Goal: Transaction & Acquisition: Download file/media

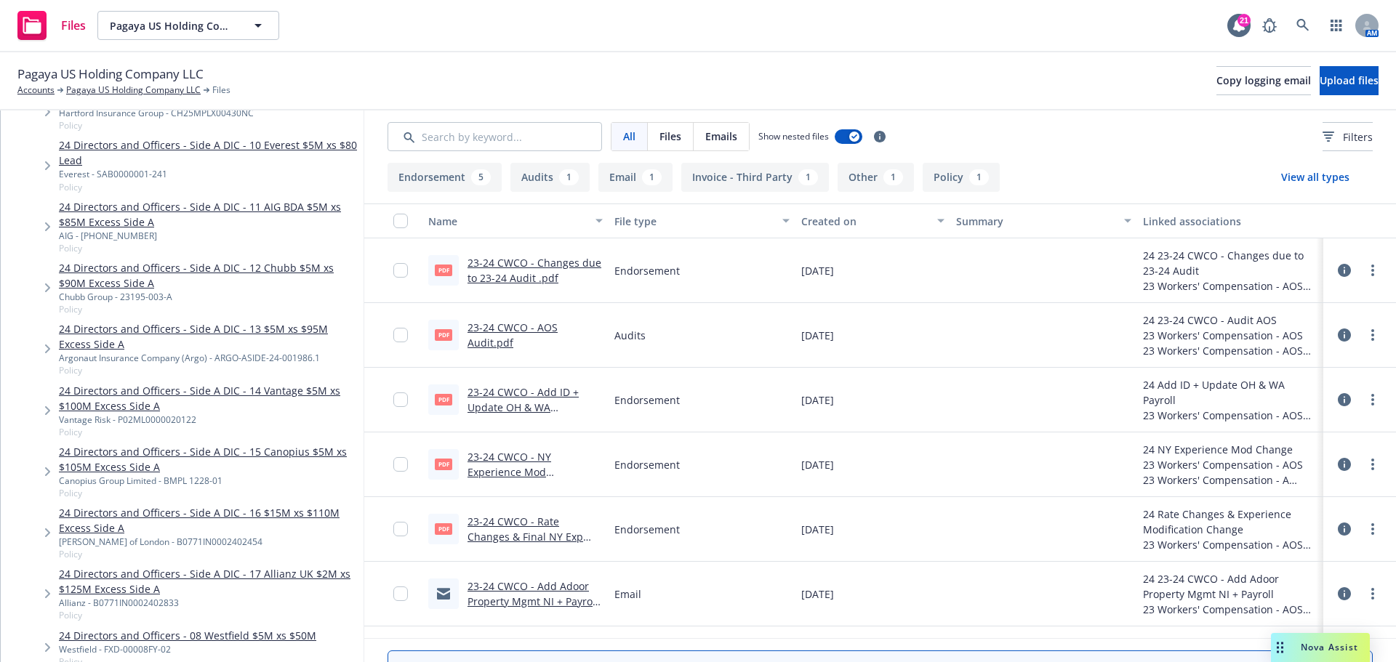
scroll to position [145, 0]
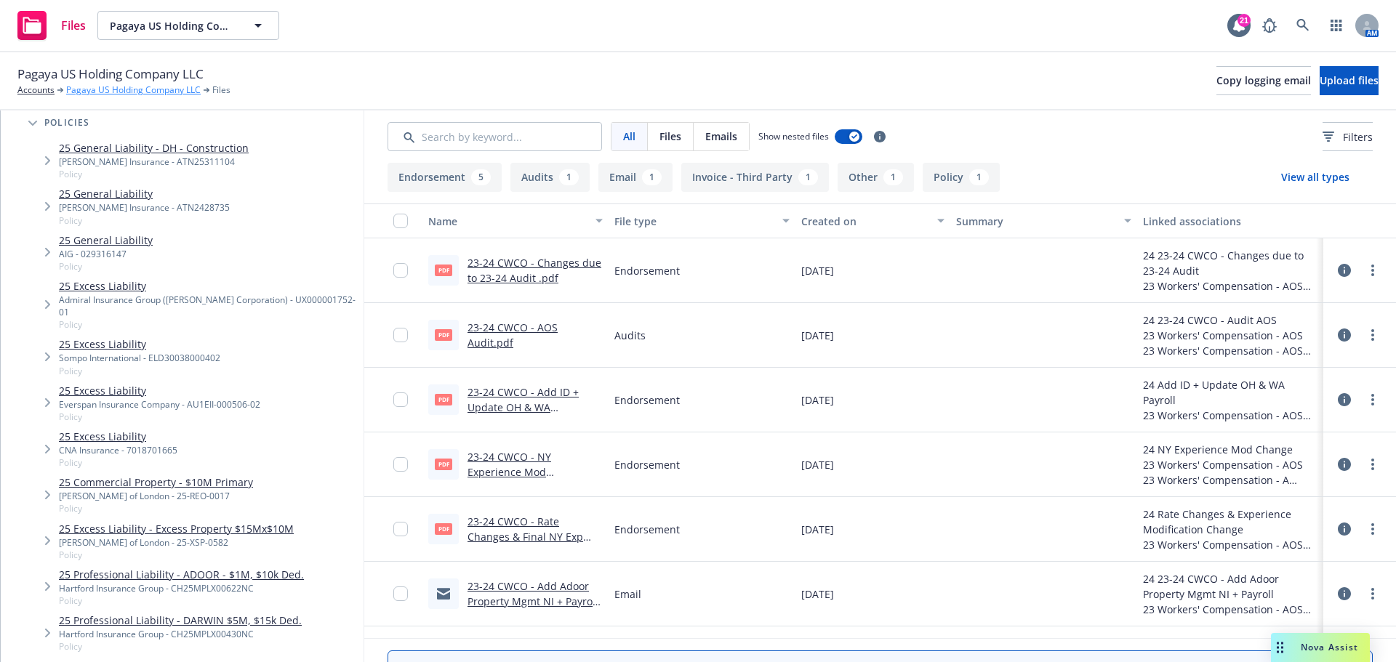
click at [105, 93] on link "Pagaya US Holding Company LLC" at bounding box center [133, 90] width 135 height 13
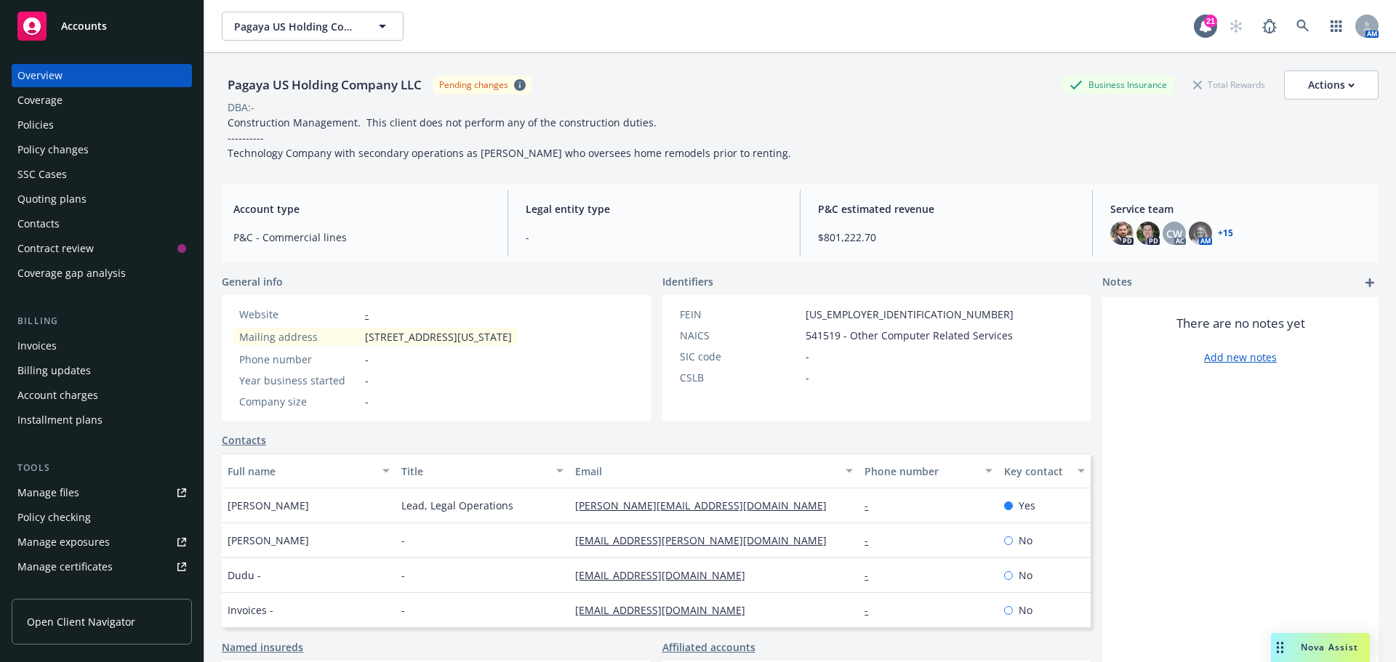
click at [53, 344] on div "Invoices" at bounding box center [36, 345] width 39 height 23
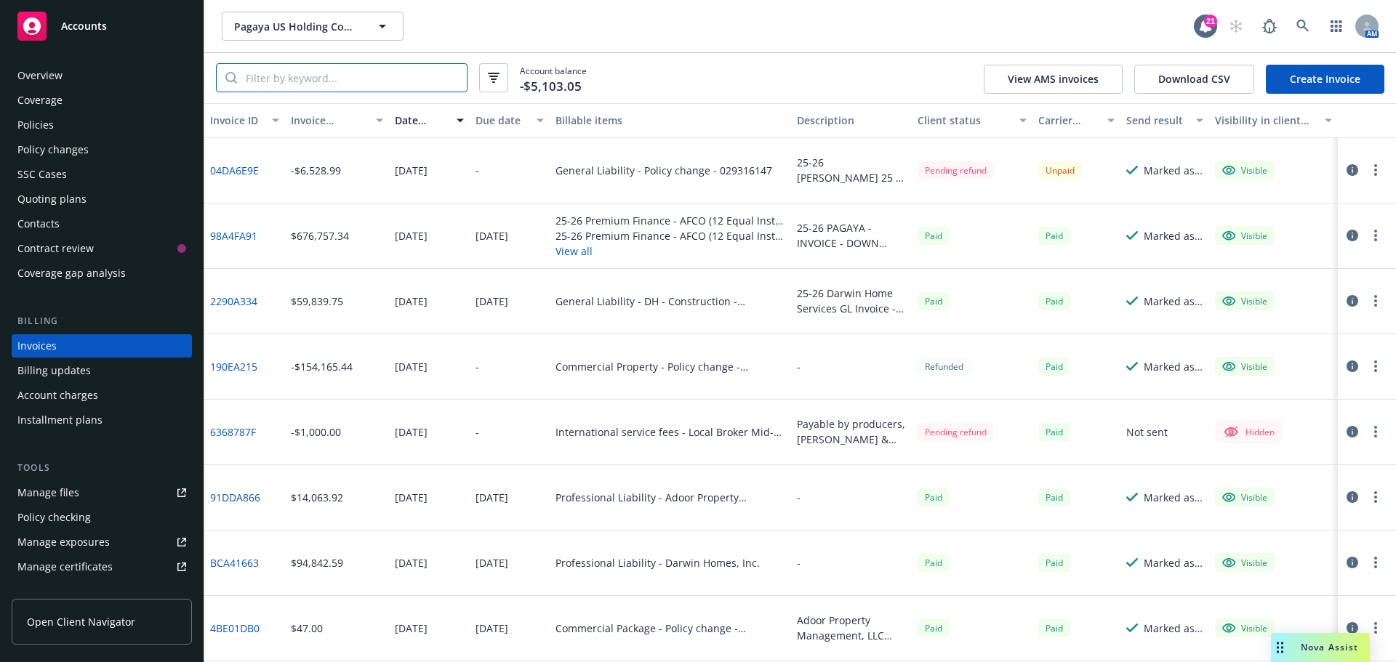
click at [339, 68] on input "search" at bounding box center [352, 78] width 230 height 28
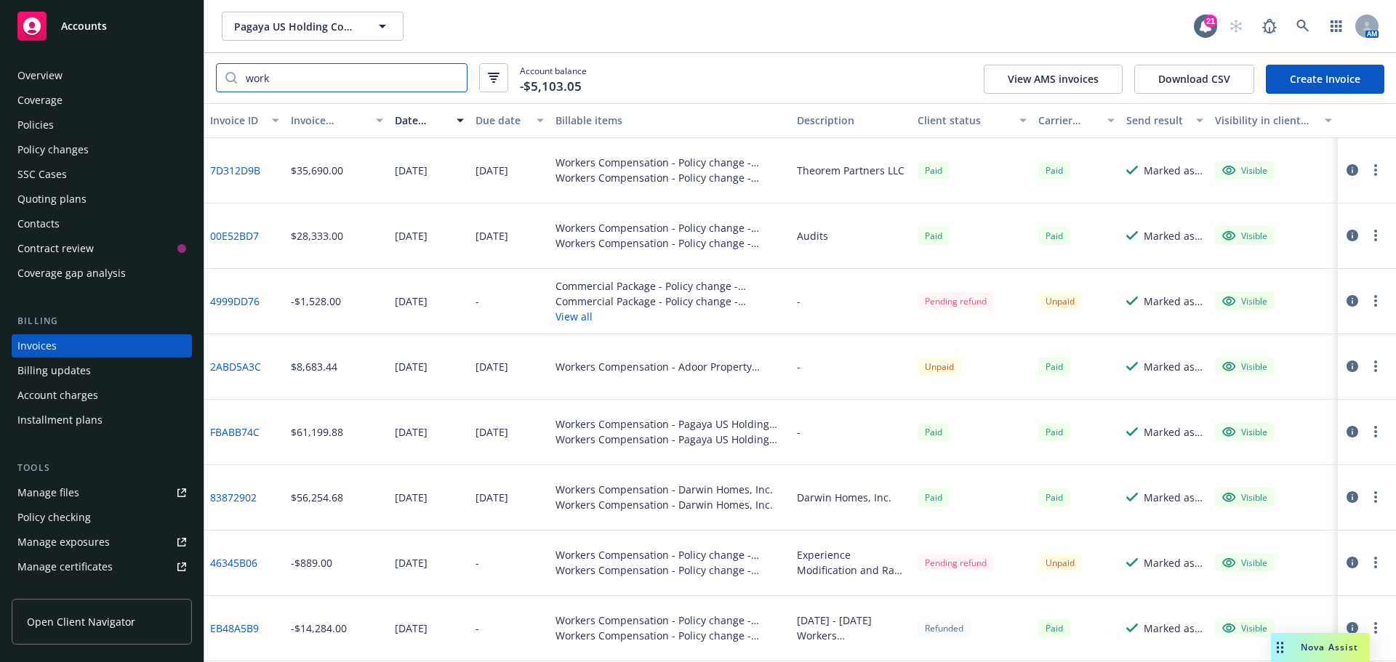
type input "work"
click at [68, 152] on div "Policy changes" at bounding box center [52, 149] width 71 height 23
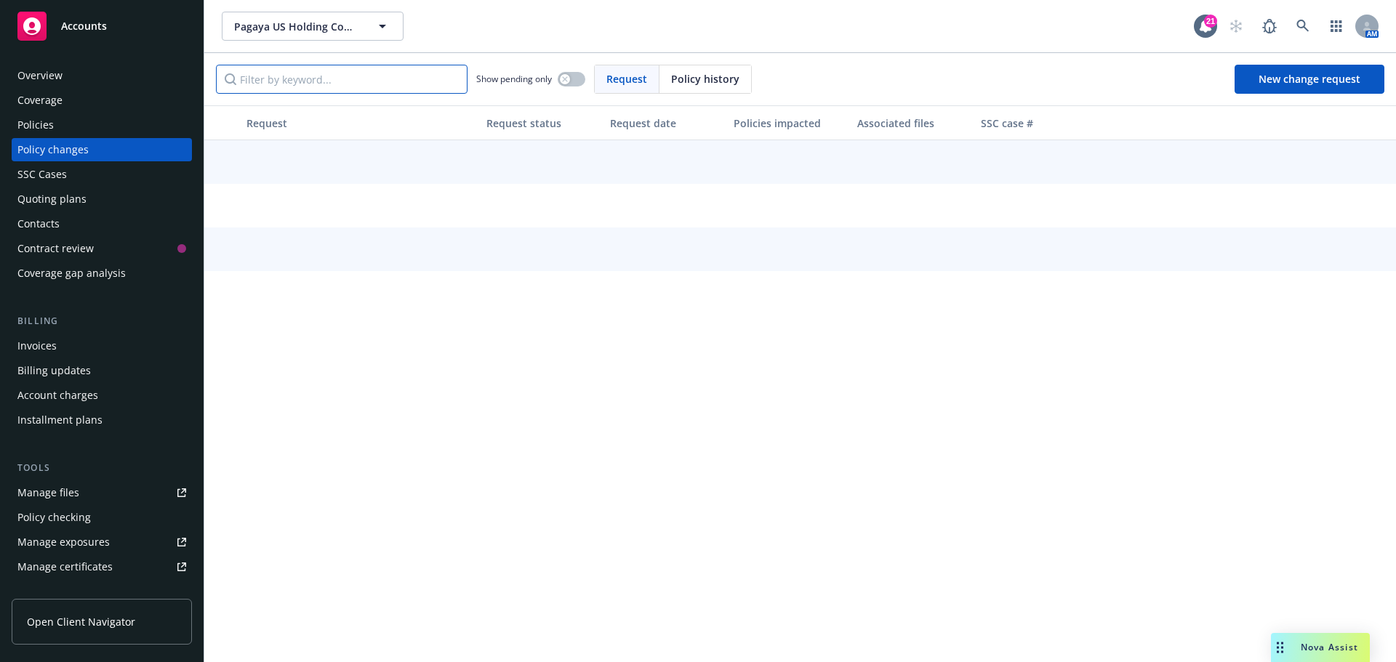
click at [298, 80] on input "Filter by keyword..." at bounding box center [342, 79] width 252 height 29
type input "work"
click at [56, 123] on div "Policies" at bounding box center [101, 124] width 169 height 23
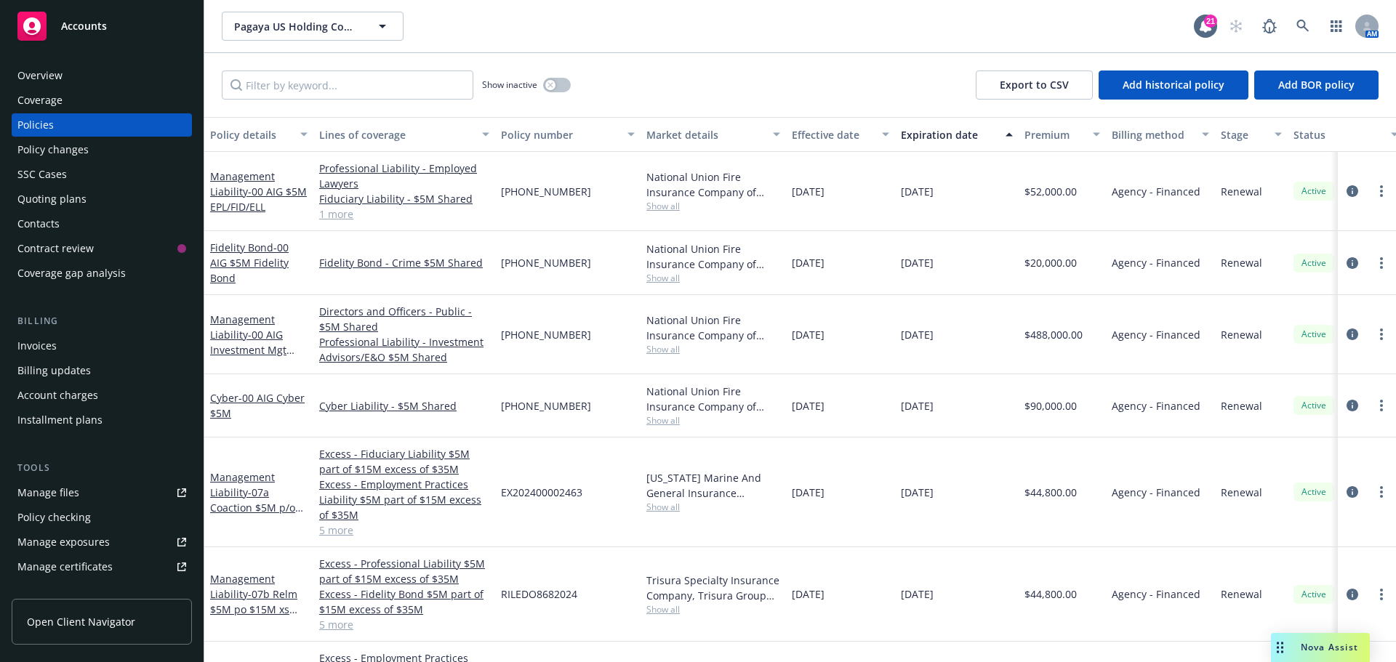
click at [83, 151] on div "Policy changes" at bounding box center [52, 149] width 71 height 23
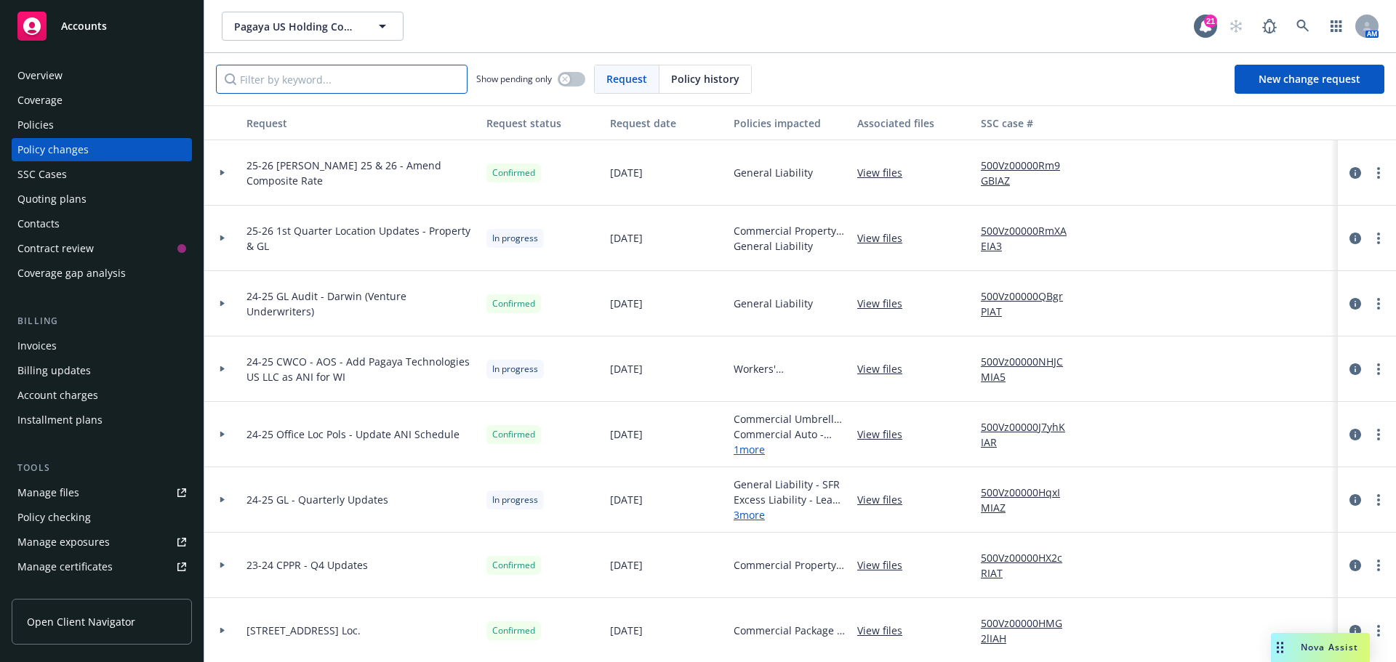
click at [338, 84] on input "Filter by keyword..." at bounding box center [342, 79] width 252 height 29
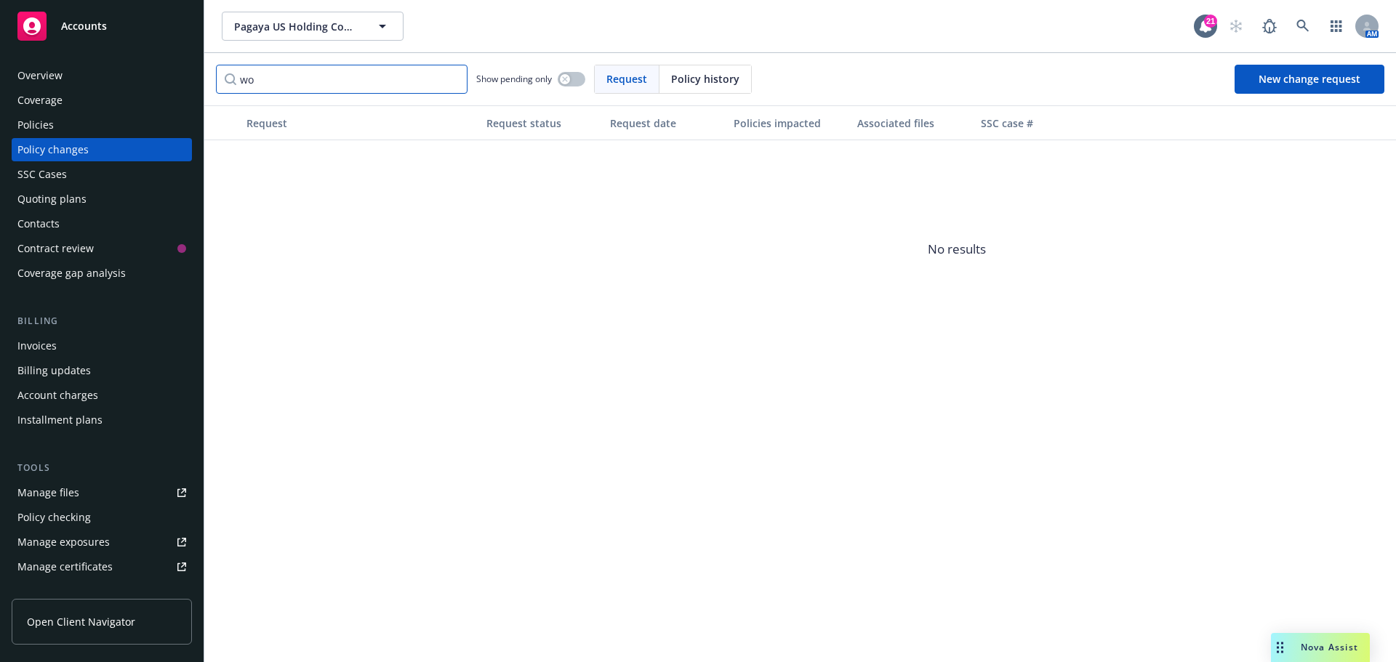
type input "w"
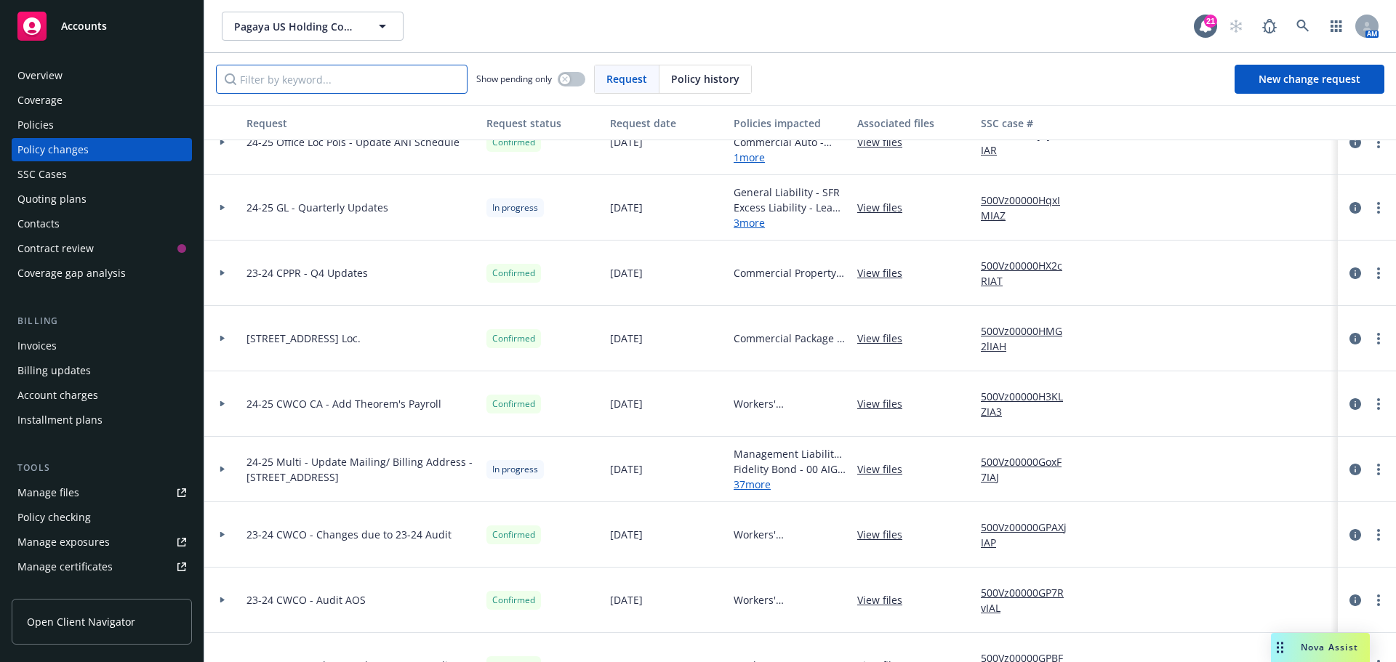
scroll to position [364, 0]
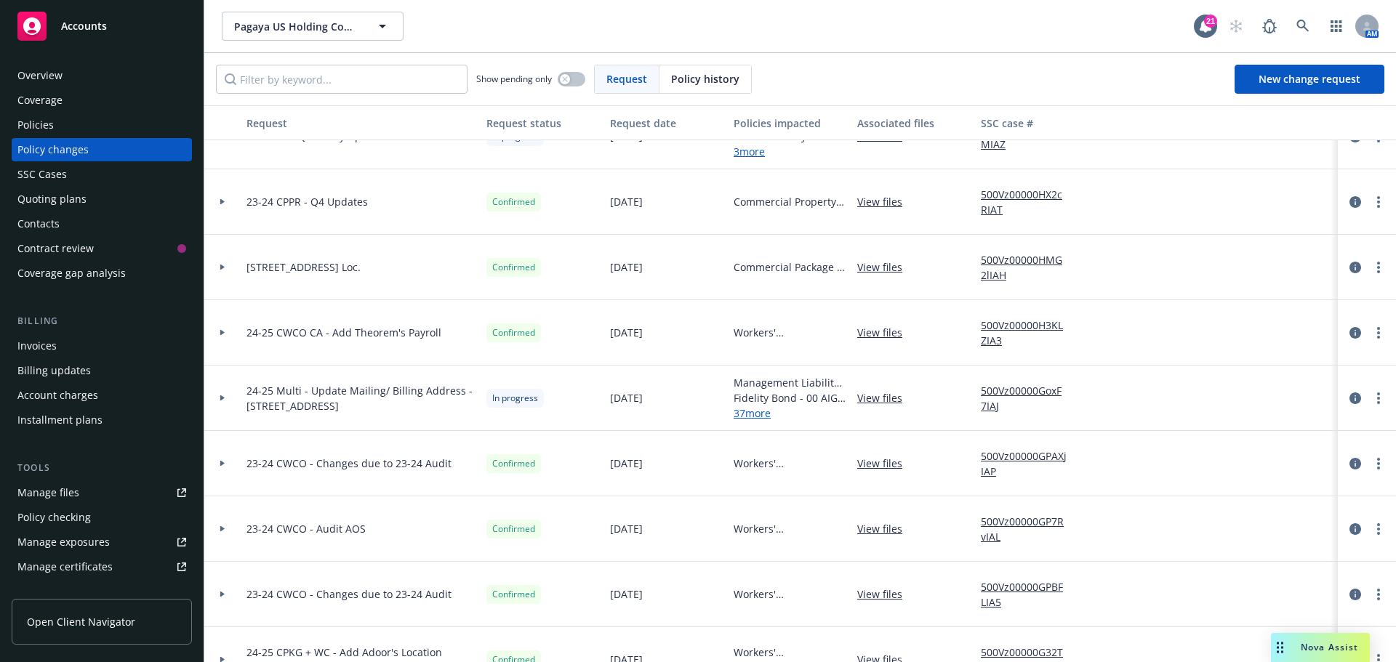
click at [870, 330] on link "View files" at bounding box center [885, 332] width 57 height 15
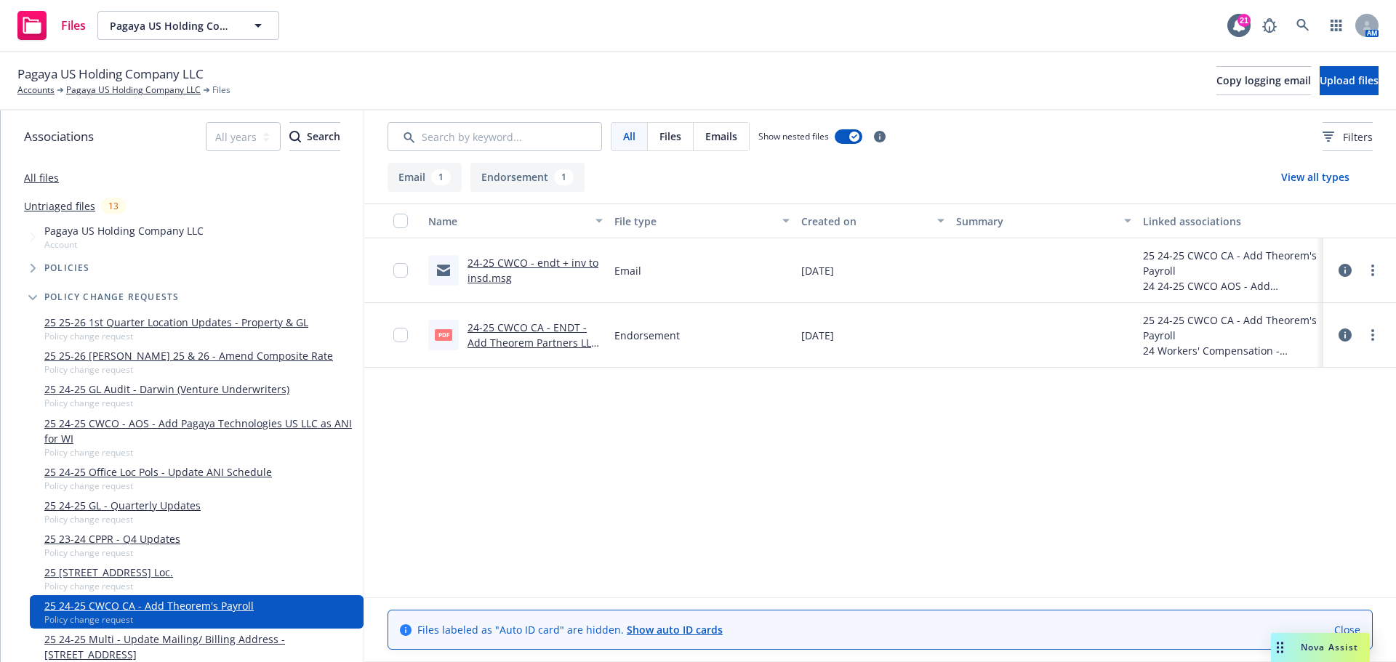
click at [581, 260] on link "24-25 CWCO - endt + inv to insd.msg" at bounding box center [532, 270] width 131 height 29
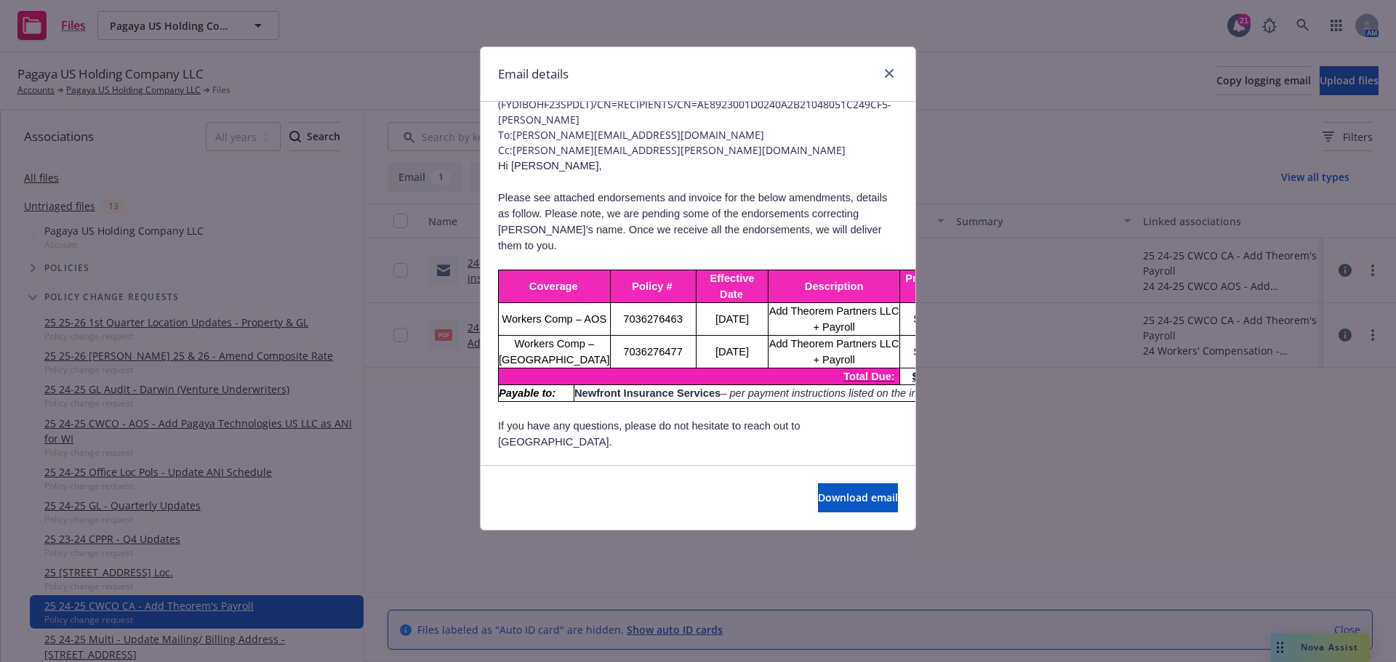
scroll to position [145, 0]
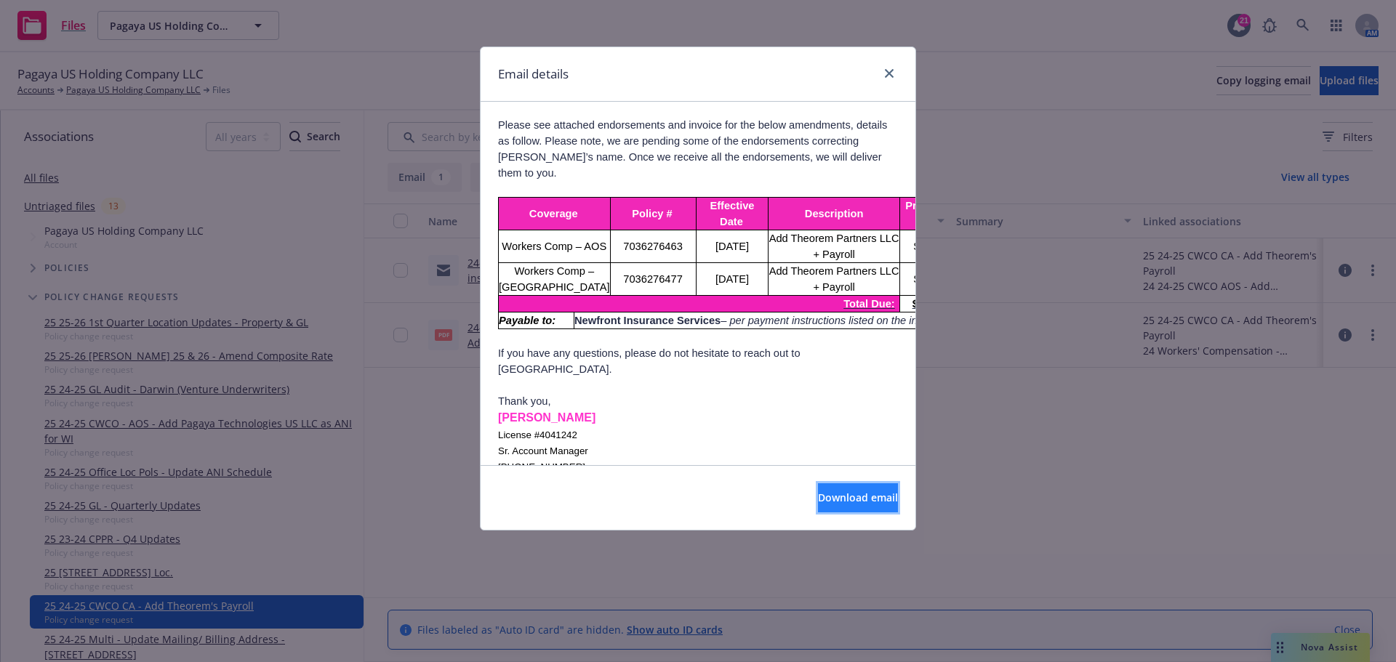
click at [871, 497] on span "Download email" at bounding box center [858, 498] width 80 height 14
drag, startPoint x: 888, startPoint y: 74, endPoint x: 862, endPoint y: 71, distance: 26.3
click at [888, 74] on icon "close" at bounding box center [889, 73] width 9 height 9
